Goal: Check status: Check status

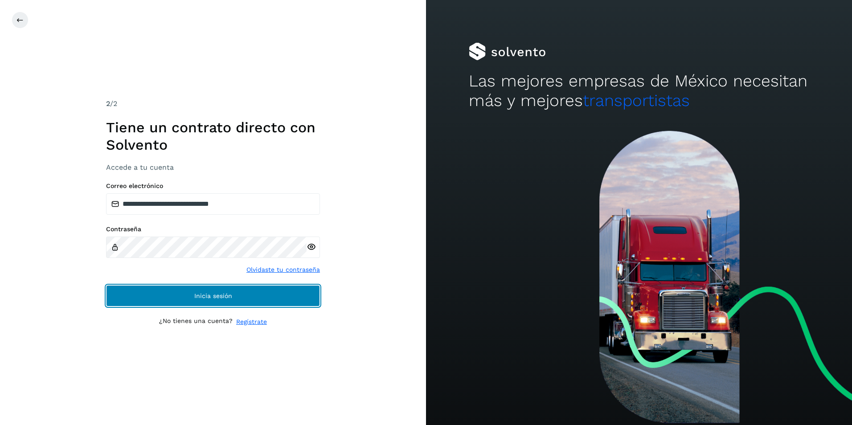
click at [217, 296] on span "Inicia sesión" at bounding box center [213, 296] width 38 height 6
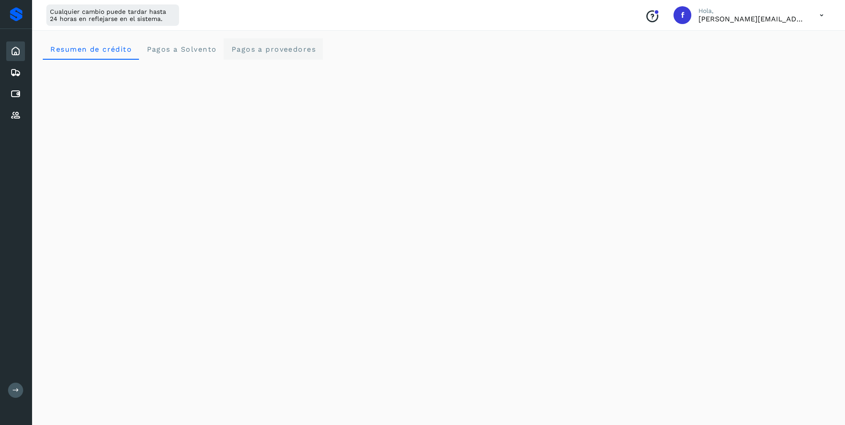
click at [253, 47] on span "Pagos a proveedores" at bounding box center [273, 49] width 85 height 8
click at [18, 97] on icon at bounding box center [15, 94] width 11 height 11
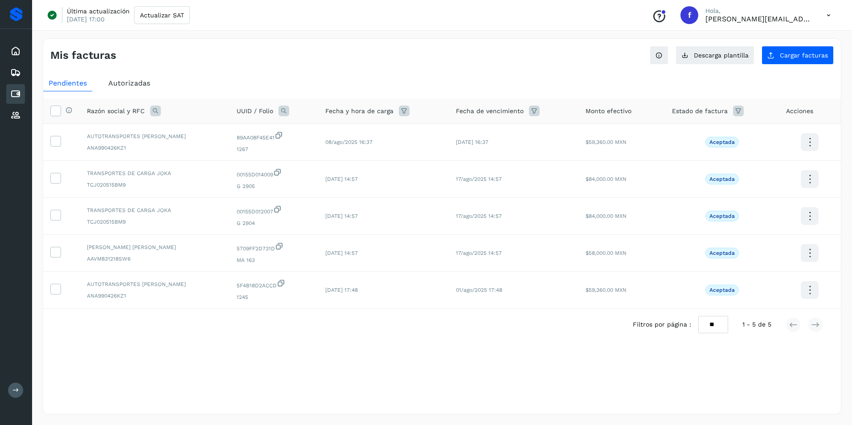
click at [130, 83] on span "Autorizadas" at bounding box center [129, 83] width 42 height 8
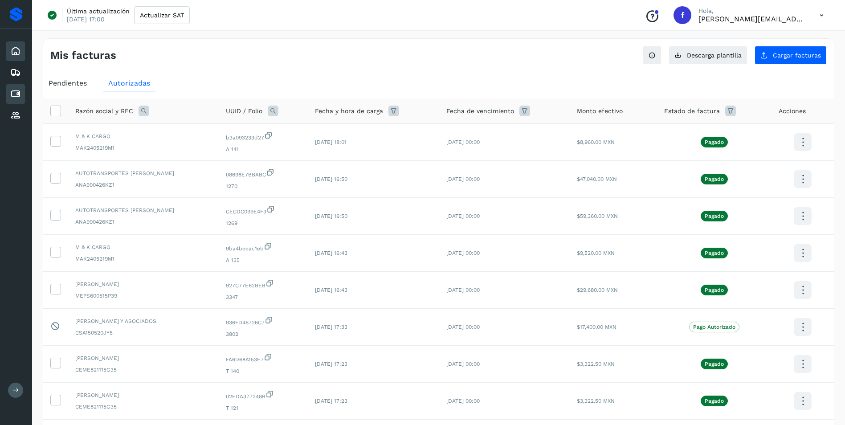
click at [12, 53] on icon at bounding box center [15, 51] width 11 height 11
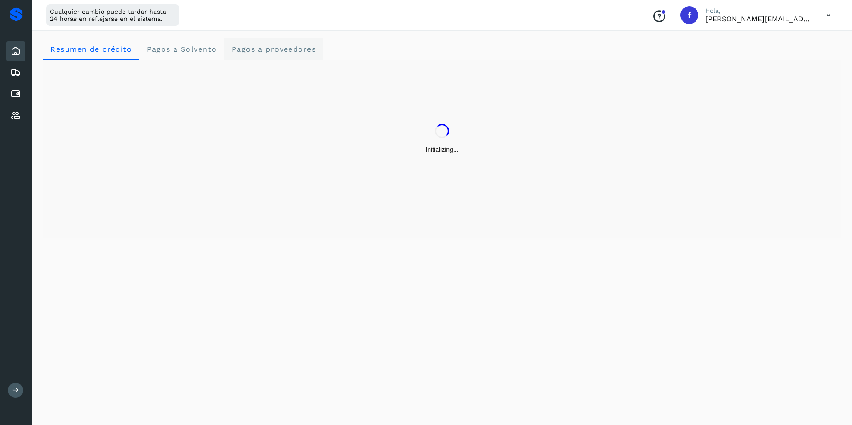
click at [266, 52] on span "Pagos a proveedores" at bounding box center [273, 49] width 85 height 8
